Goal: Task Accomplishment & Management: Complete application form

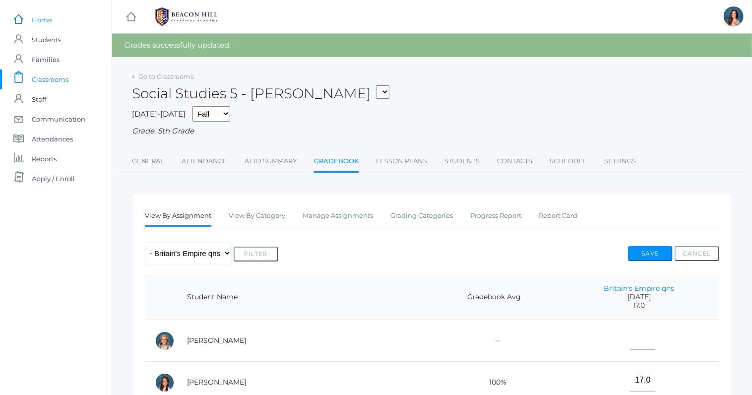
drag, startPoint x: 0, startPoint y: 0, endPoint x: 97, endPoint y: 23, distance: 99.9
click at [97, 18] on div "icons/ui/navigation/home Created with Sketch. Home icons/user/plain Created wit…" at bounding box center [56, 374] width 112 height 748
click at [68, 118] on span "Communication" at bounding box center [59, 119] width 54 height 20
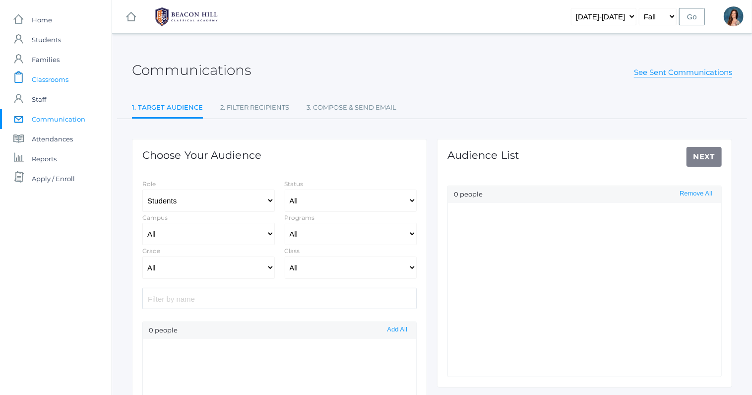
select select "Enrolled"
click at [50, 76] on span "Classrooms" at bounding box center [50, 79] width 37 height 20
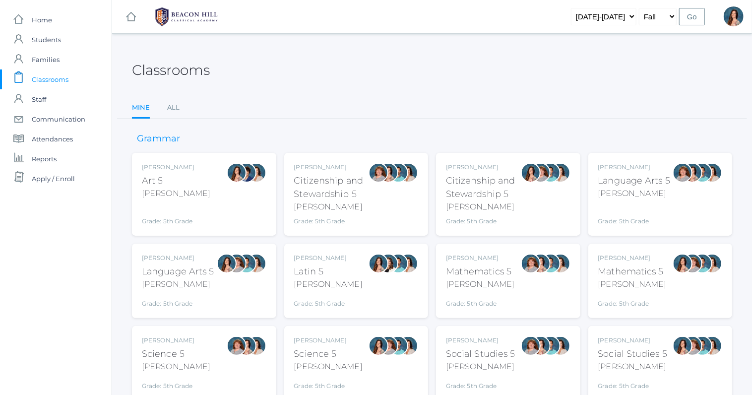
drag, startPoint x: 57, startPoint y: 79, endPoint x: 70, endPoint y: 79, distance: 13.4
click at [70, 79] on link "icons/clipboard/plain Created with Sketch. Classrooms" at bounding box center [56, 79] width 112 height 20
click at [80, 77] on link "icons/clipboard/plain Created with Sketch. Classrooms" at bounding box center [56, 79] width 112 height 20
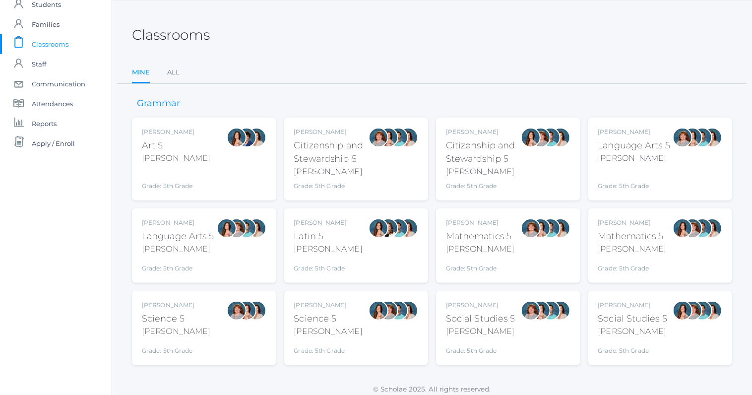
scroll to position [41, 0]
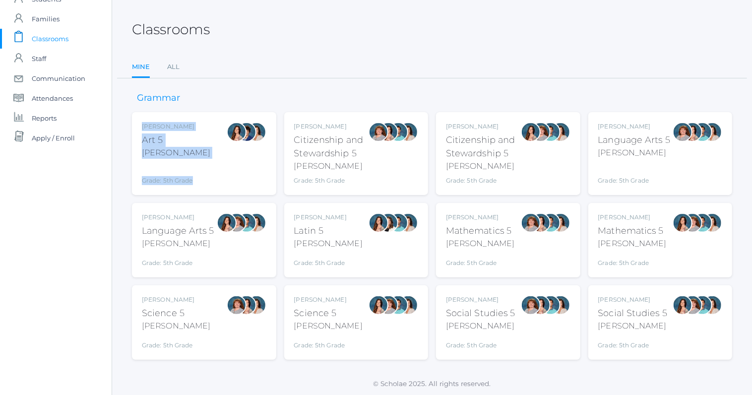
drag, startPoint x: 288, startPoint y: 94, endPoint x: 246, endPoint y: 154, distance: 72.6
click at [246, 154] on div "Grammar Rebecca Salazar Art 5 Salazar Grade: 5th Grade 05ART Sarah Bence Citize…" at bounding box center [432, 218] width 600 height 281
drag, startPoint x: 246, startPoint y: 154, endPoint x: 201, endPoint y: 198, distance: 63.8
click at [201, 198] on div "Rebecca Salazar Art 5 Salazar Grade: 5th Grade 05ART Sarah Bence Citizenship an…" at bounding box center [432, 235] width 600 height 247
drag, startPoint x: 201, startPoint y: 198, endPoint x: 191, endPoint y: 216, distance: 20.0
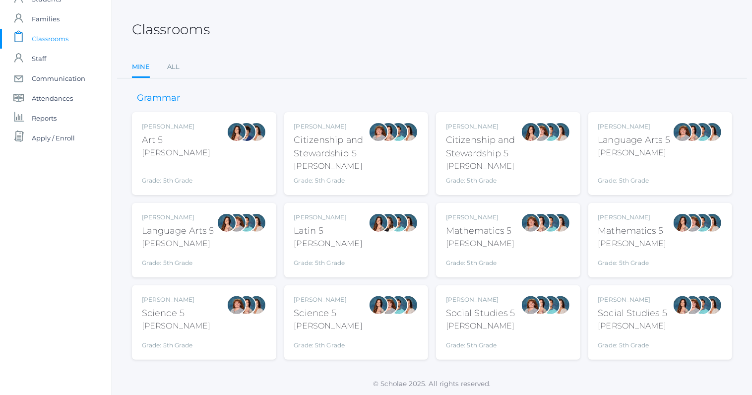
click at [192, 212] on div "Rebecca Salazar Art 5 Salazar Grade: 5th Grade 05ART Sarah Bence Citizenship an…" at bounding box center [432, 235] width 600 height 247
click at [190, 217] on div "Rebecca Salazar" at bounding box center [178, 217] width 72 height 9
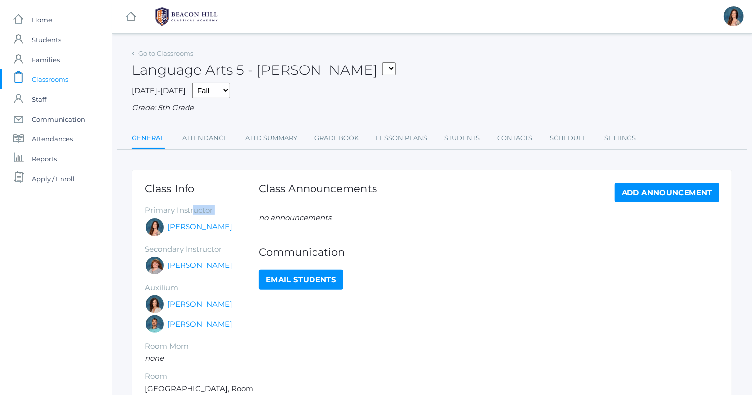
drag, startPoint x: 0, startPoint y: 0, endPoint x: 214, endPoint y: 175, distance: 276.2
click at [205, 184] on div "Class Info Primary Instructor Rebecca Salazar Secondary Instructor Sarah Bence …" at bounding box center [202, 308] width 114 height 252
click at [224, 157] on div "Go to Classrooms Language Arts 5 - Salazar 05ART - Art 5 Salazar 05CITIZEN - Ci…" at bounding box center [432, 251] width 600 height 411
click at [210, 137] on link "Attendance" at bounding box center [205, 138] width 46 height 20
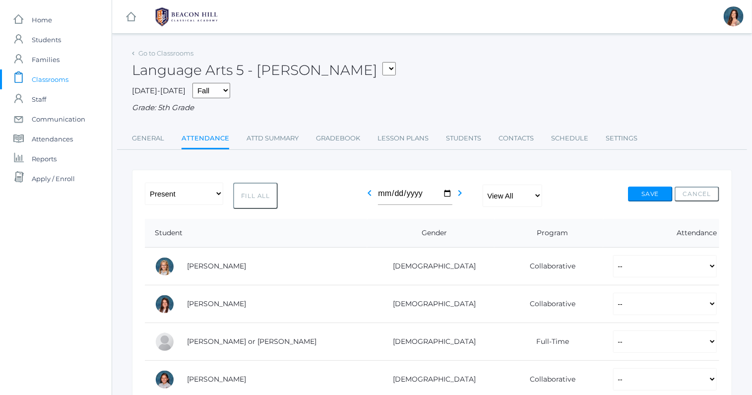
click at [240, 194] on button "Fill All" at bounding box center [255, 195] width 45 height 26
select select "P"
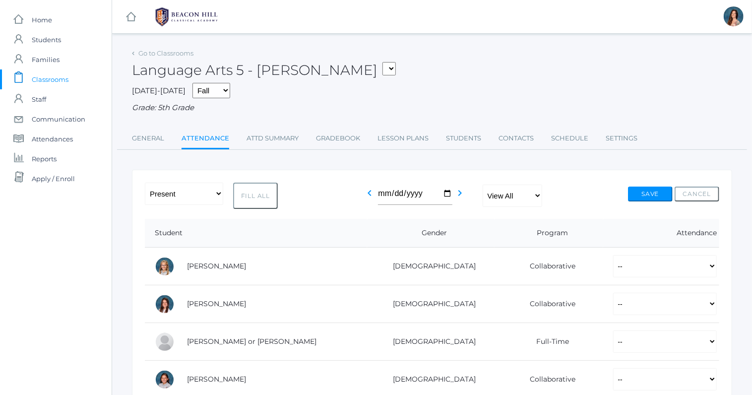
select select "P"
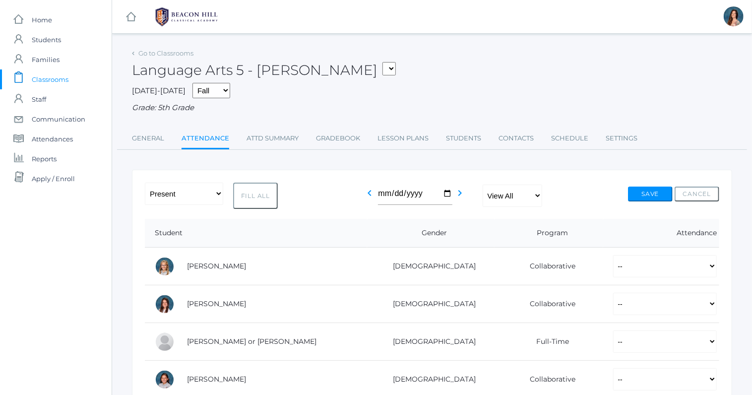
select select "P"
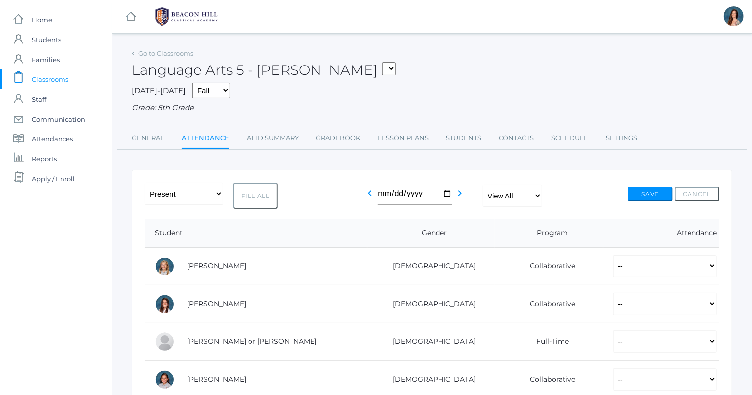
select select "P"
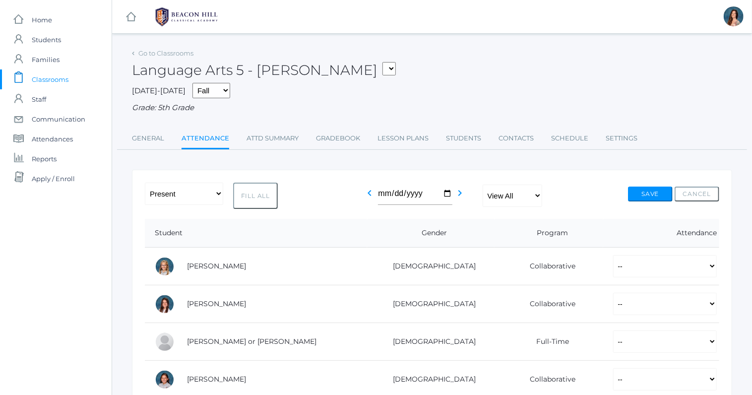
select select "P"
click at [240, 194] on button "Fill All" at bounding box center [255, 195] width 45 height 26
click at [243, 194] on button "Fill All" at bounding box center [255, 195] width 45 height 26
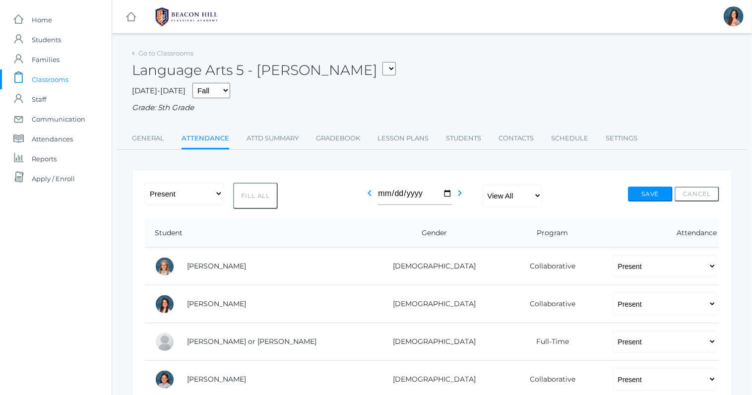
click at [243, 194] on button "Fill All" at bounding box center [255, 195] width 45 height 26
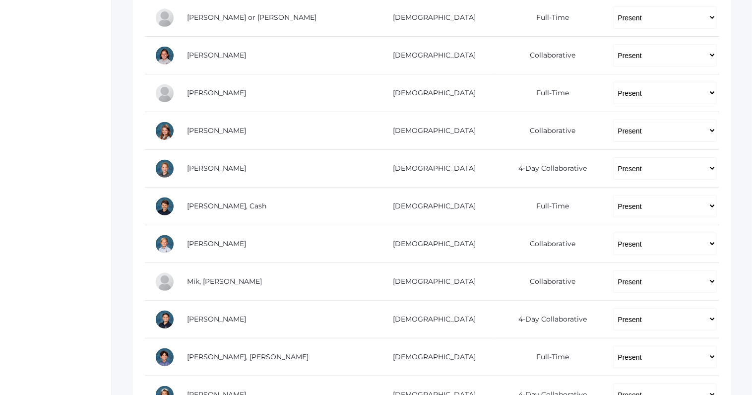
scroll to position [325, 0]
select select "AU"
click option "Absent Unexcused" at bounding box center [0, 0] width 0 height 0
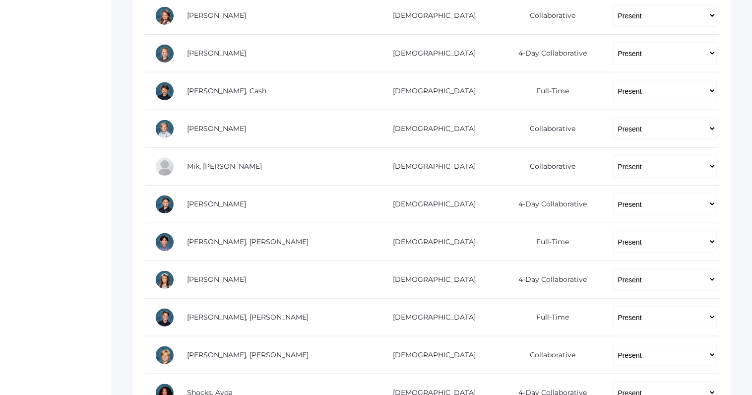
click at [688, 139] on td "-- Present Present-At-Home Tardy Excused Tardy Unexcused Absent Excused Absent …" at bounding box center [661, 129] width 116 height 38
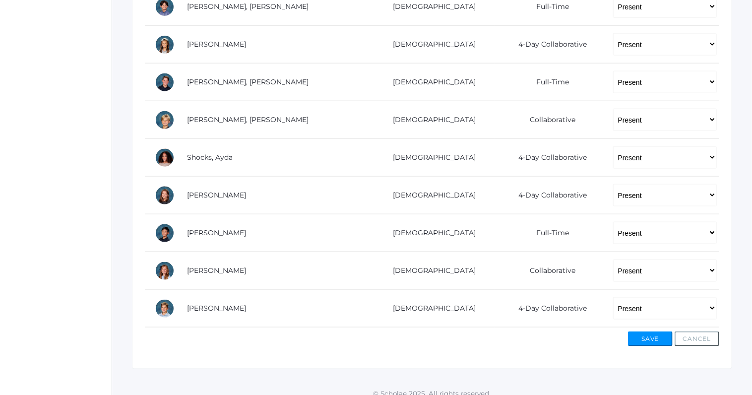
scroll to position [678, 0]
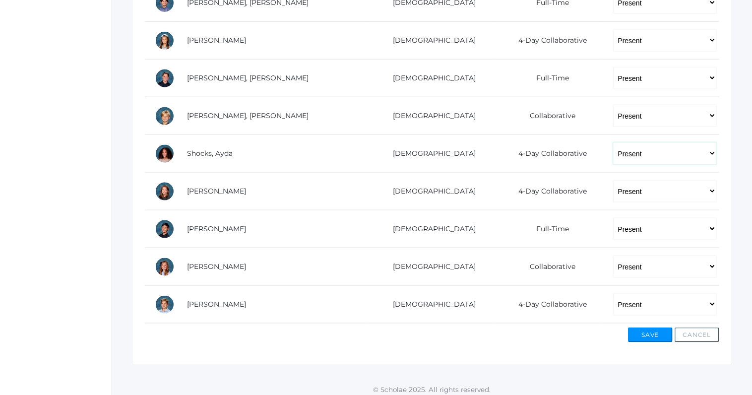
click option "Present" at bounding box center [0, 0] width 0 height 0
click at [647, 327] on button "Save" at bounding box center [650, 334] width 45 height 15
